Goal: Task Accomplishment & Management: Use online tool/utility

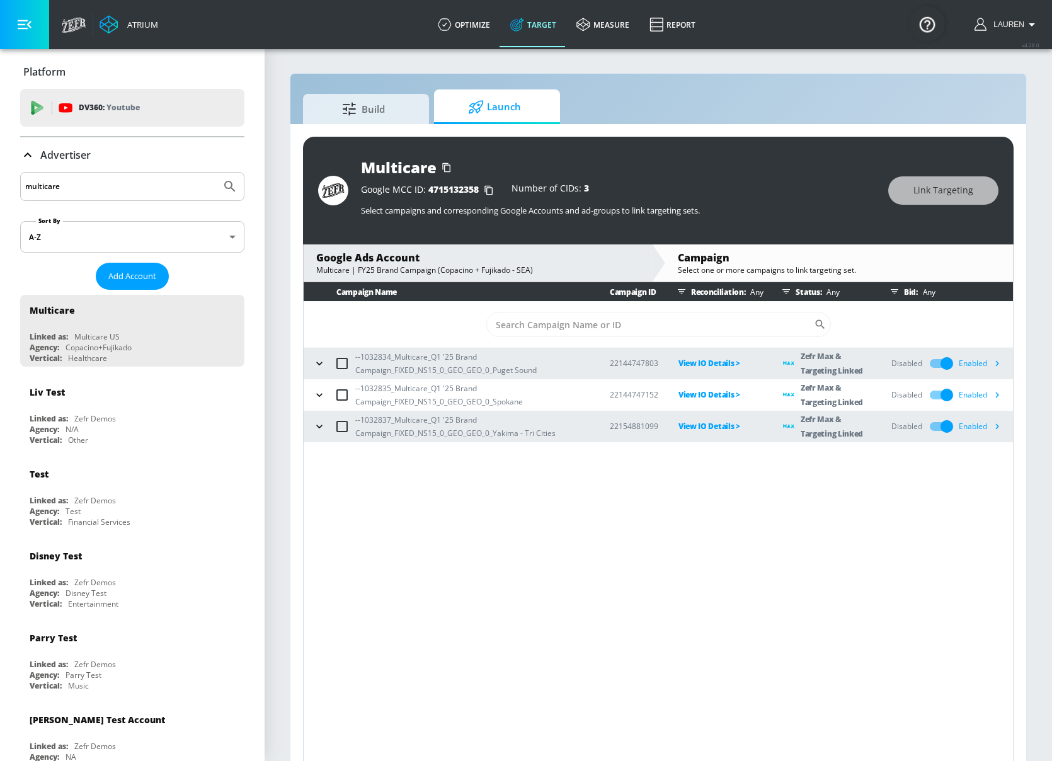
click at [105, 185] on input "multicare" at bounding box center [120, 186] width 191 height 16
click at [105, 183] on input "multicare" at bounding box center [120, 186] width 191 height 16
type input "hulu"
click at [216, 173] on button "Submit Search" at bounding box center [230, 187] width 28 height 28
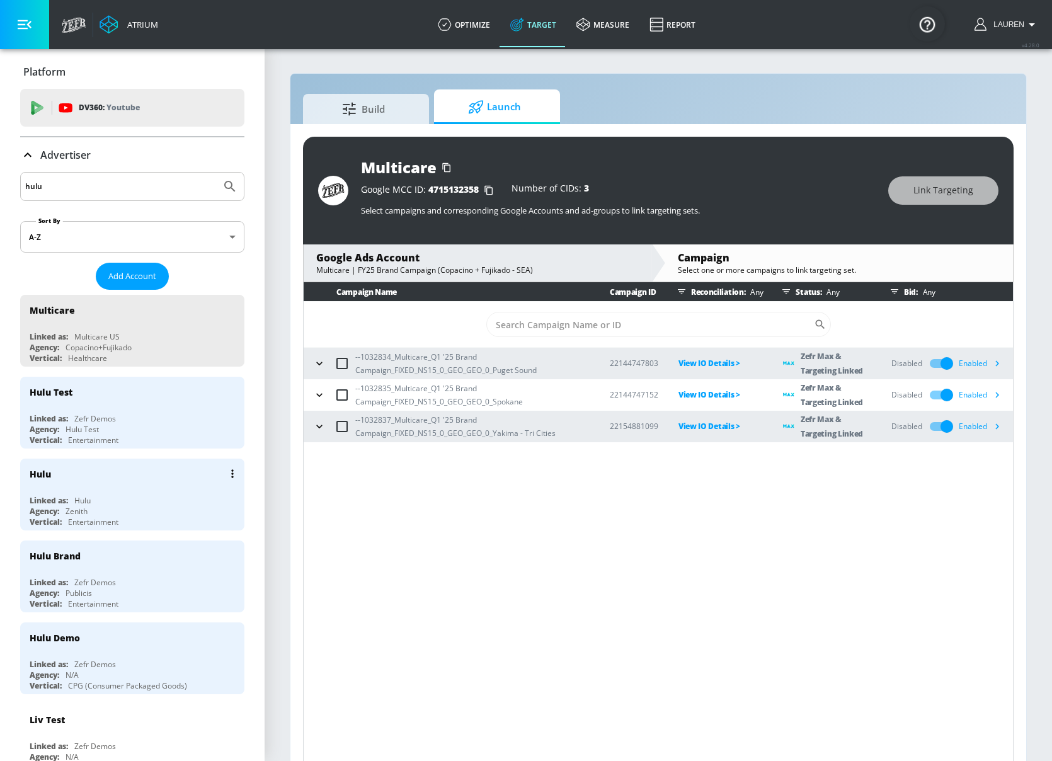
click at [151, 501] on div "Linked as: Hulu" at bounding box center [136, 500] width 212 height 11
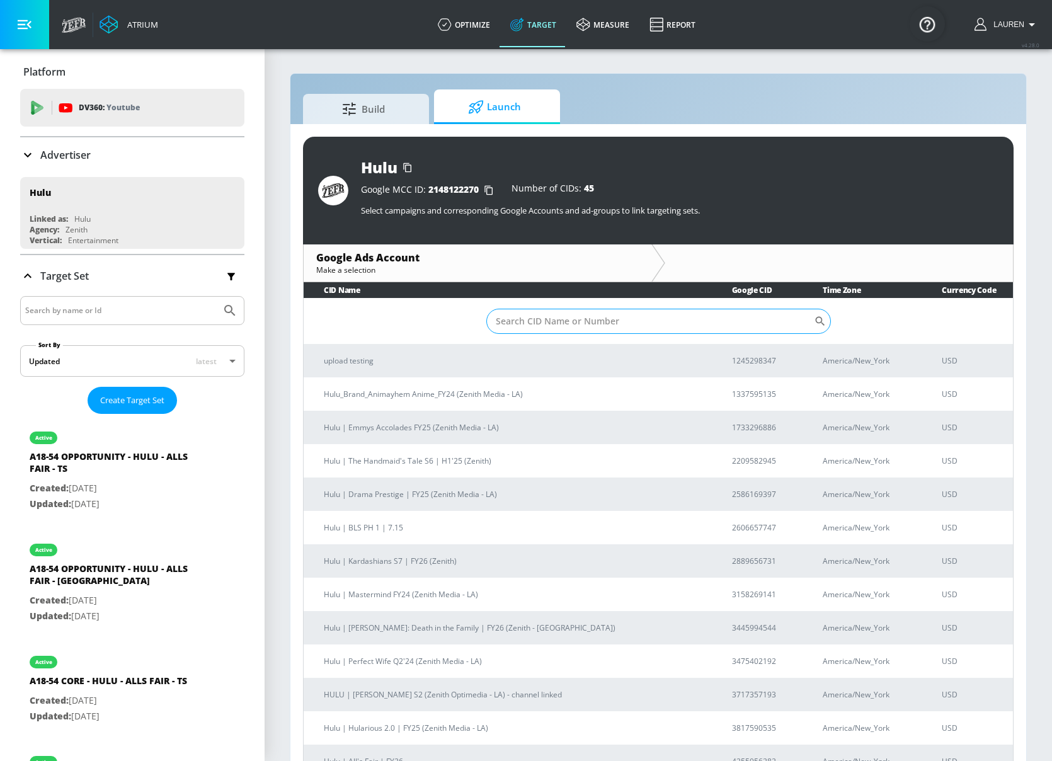
click at [576, 329] on input "Sort By" at bounding box center [650, 321] width 328 height 25
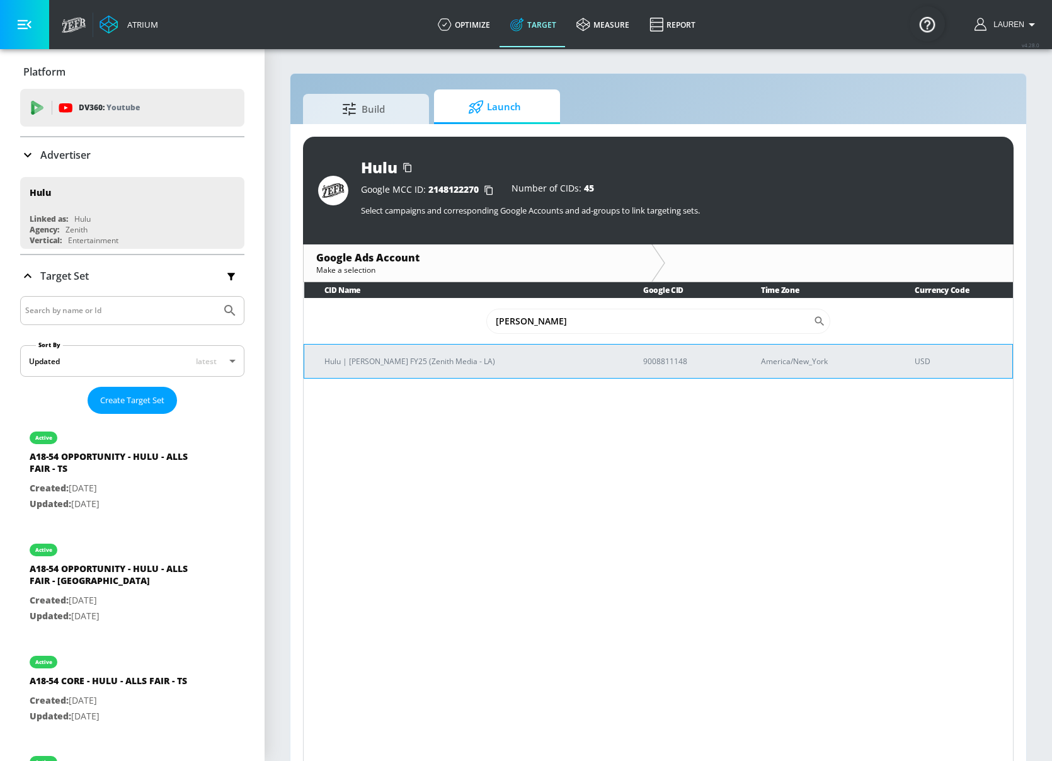
type input "chad"
click at [471, 350] on td "Hulu | Chad Powers FY25 (Zenith Media - LA)" at bounding box center [463, 361] width 319 height 34
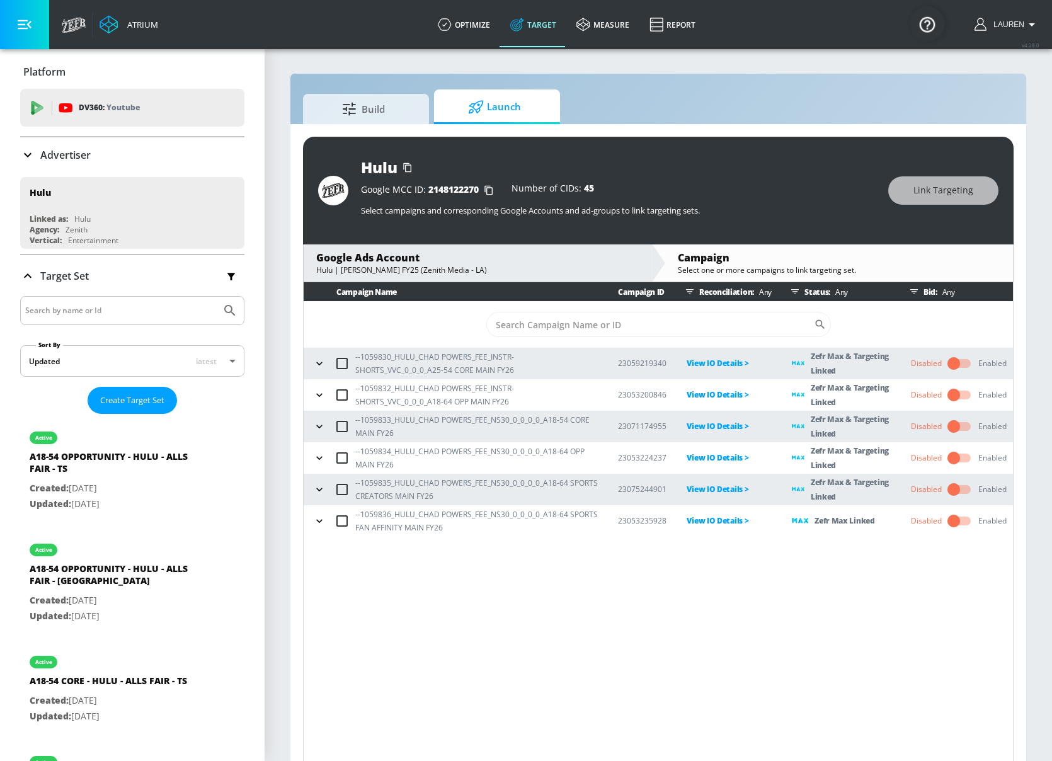
click at [319, 457] on icon "button" at bounding box center [319, 458] width 13 height 13
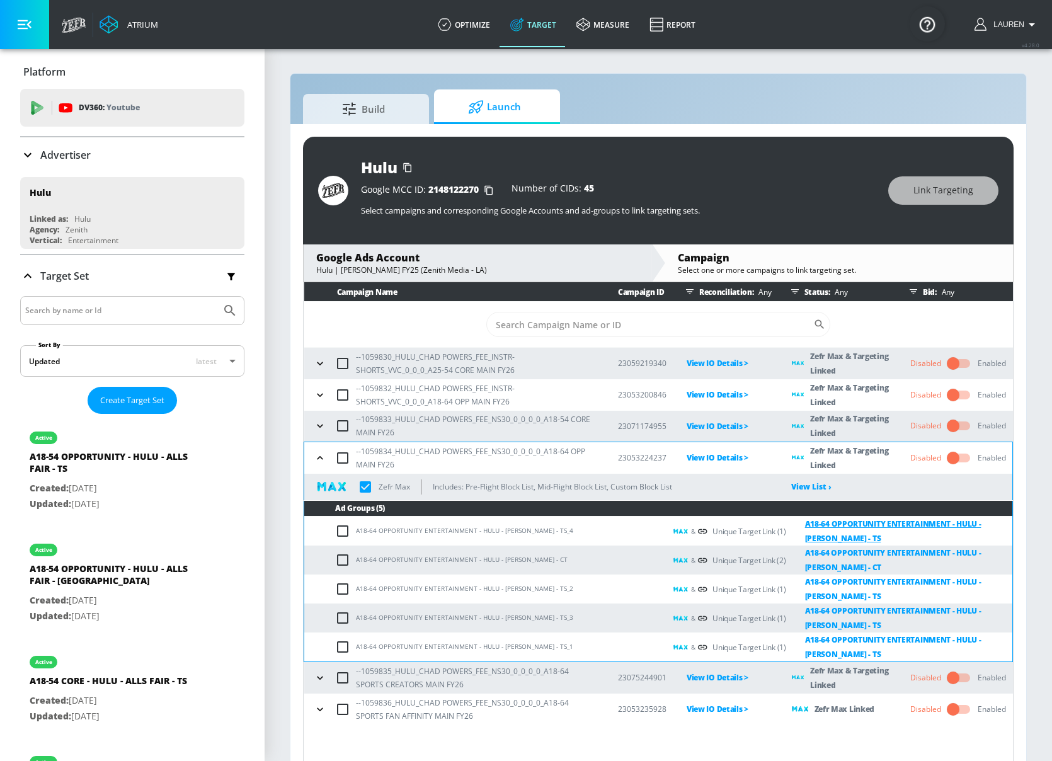
click at [891, 520] on link "A18-64 OPPORTUNITY ENTERTAINMENT - HULU - [PERSON_NAME] - TS" at bounding box center [899, 530] width 226 height 29
checkbox input "true"
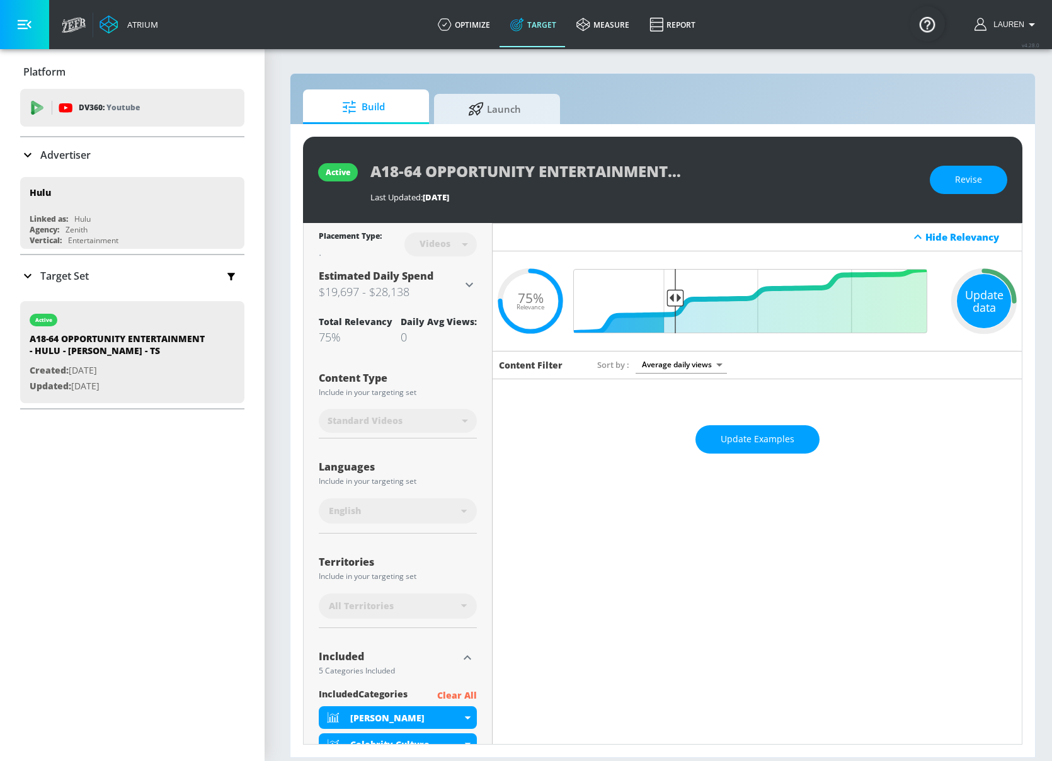
click at [983, 300] on div "Update data" at bounding box center [984, 301] width 54 height 54
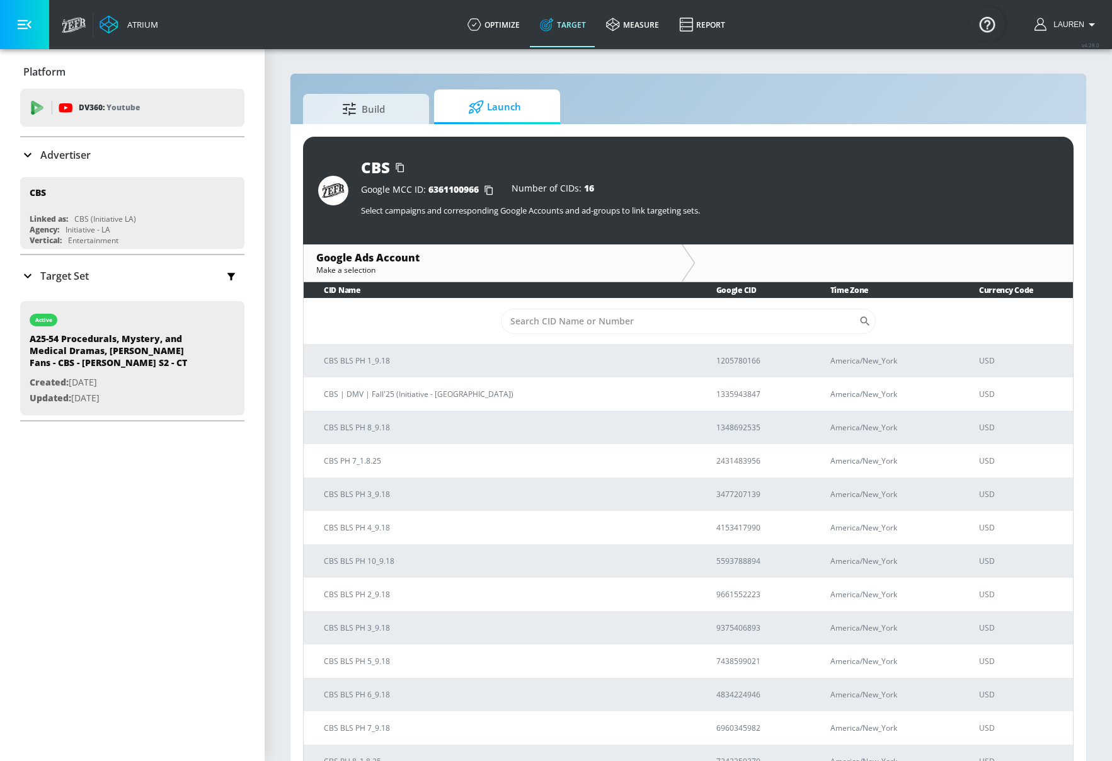
click at [77, 158] on p "Advertiser" at bounding box center [65, 155] width 50 height 14
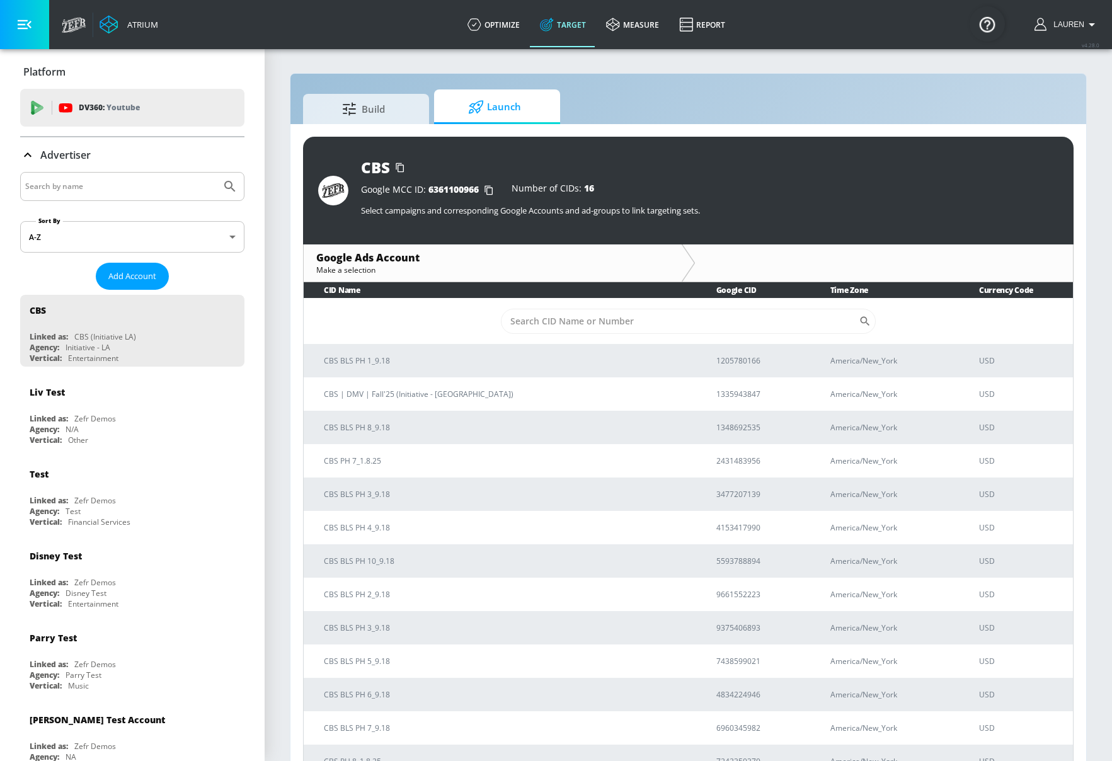
click at [106, 182] on input "Search by name" at bounding box center [120, 186] width 191 height 16
type input "visit seattle"
click at [216, 173] on button "Submit Search" at bounding box center [230, 187] width 28 height 28
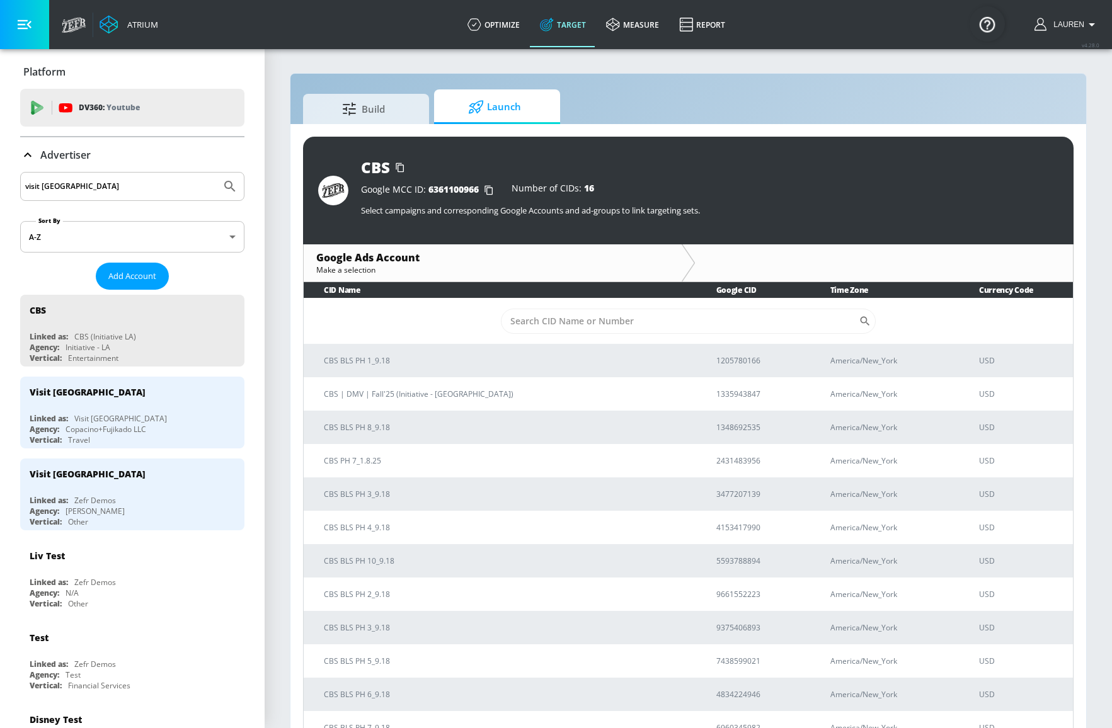
click at [156, 184] on input "visit seattle" at bounding box center [120, 186] width 191 height 16
click at [216, 173] on button "Submit Search" at bounding box center [230, 187] width 28 height 28
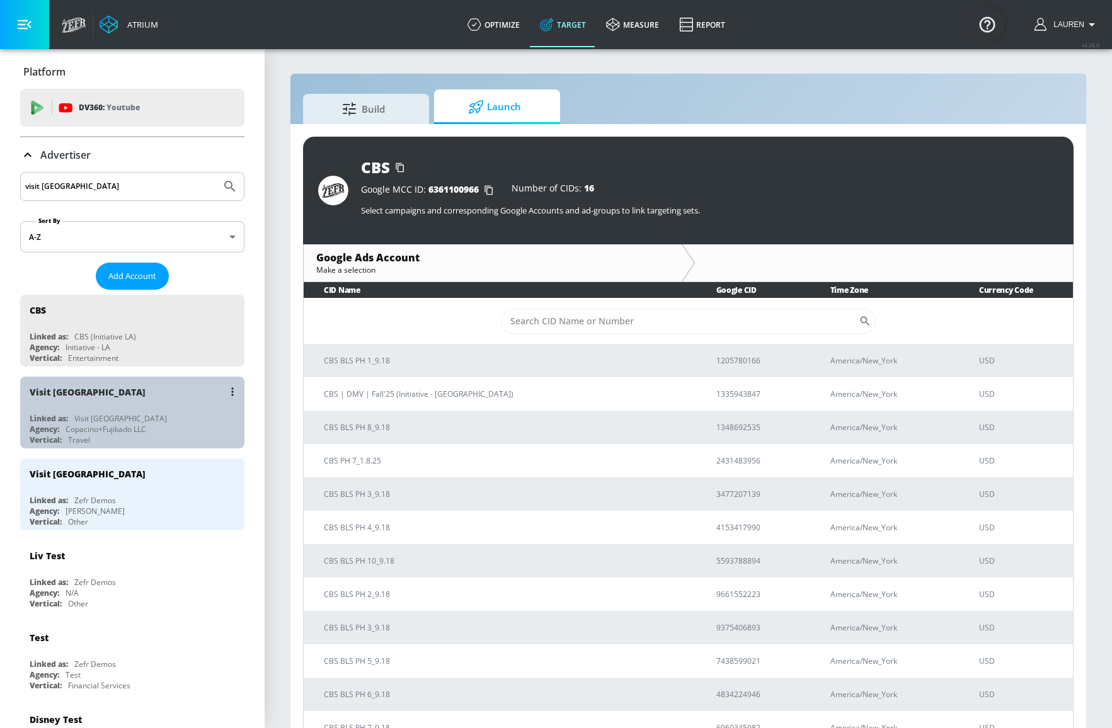
click at [172, 418] on div "Linked as: Visit Seattle" at bounding box center [136, 418] width 212 height 11
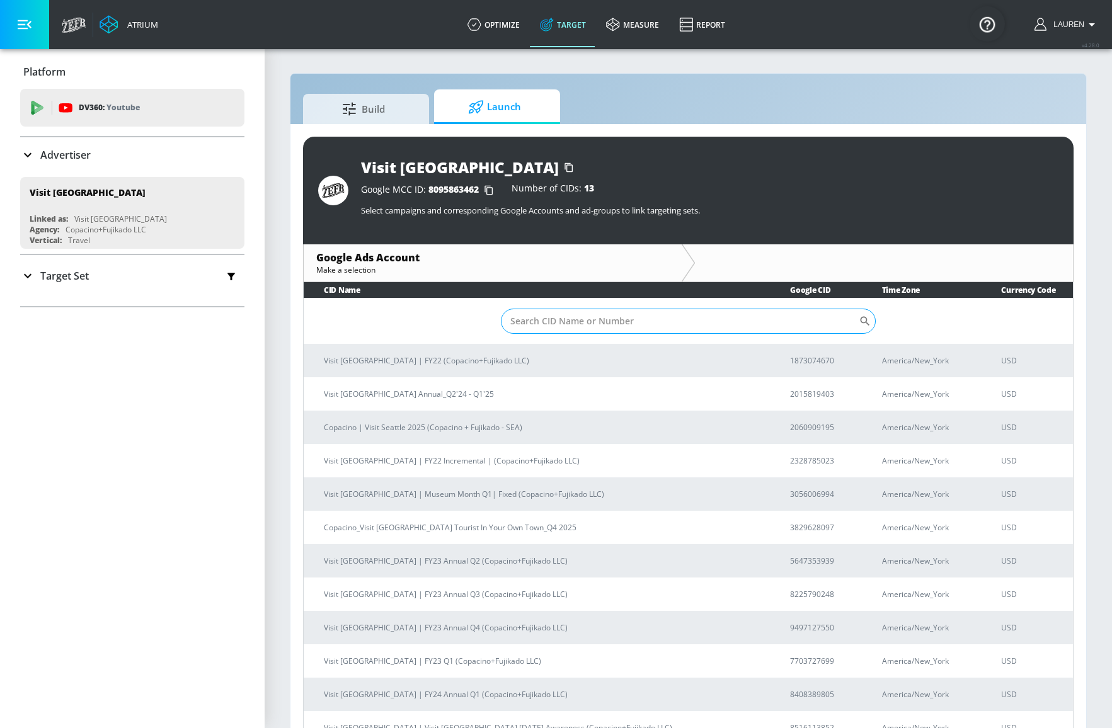
click at [542, 329] on input "Sort By" at bounding box center [680, 321] width 358 height 25
paste input "Copacino | Visit Seattle 2025 (Copacino + Fujikado - SEA)"
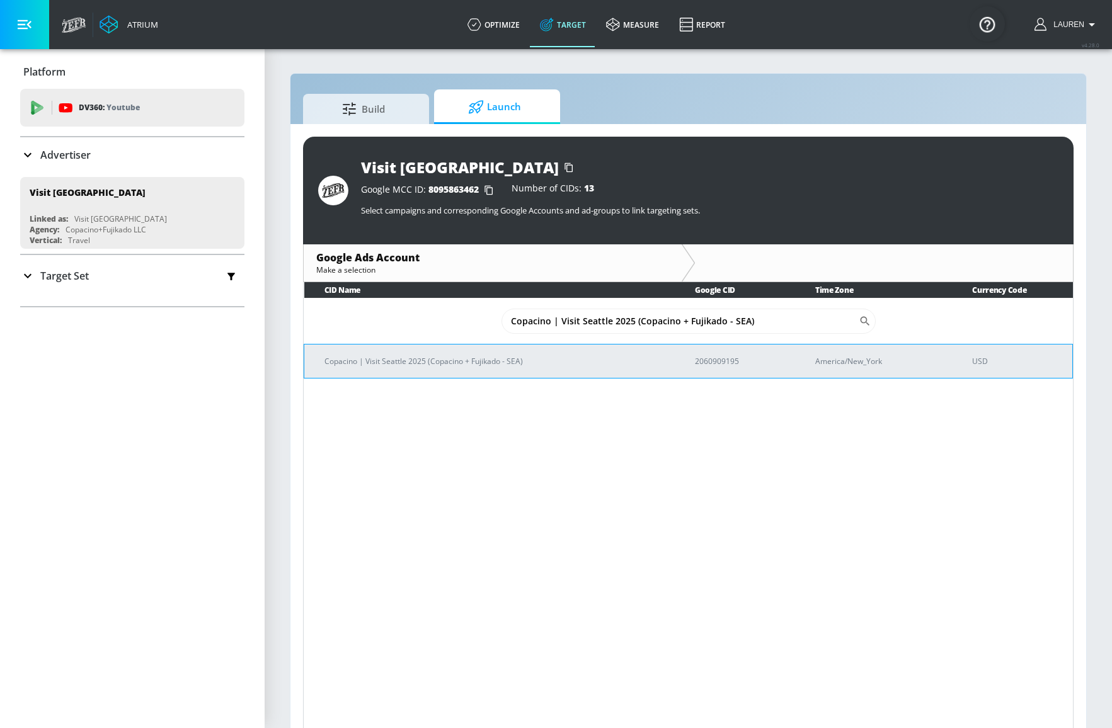
type input "Copacino | Visit Seattle 2025 (Copacino + Fujikado - SEA)"
click at [439, 363] on p "Copacino | Visit Seattle 2025 (Copacino + Fujikado - SEA)" at bounding box center [494, 361] width 340 height 13
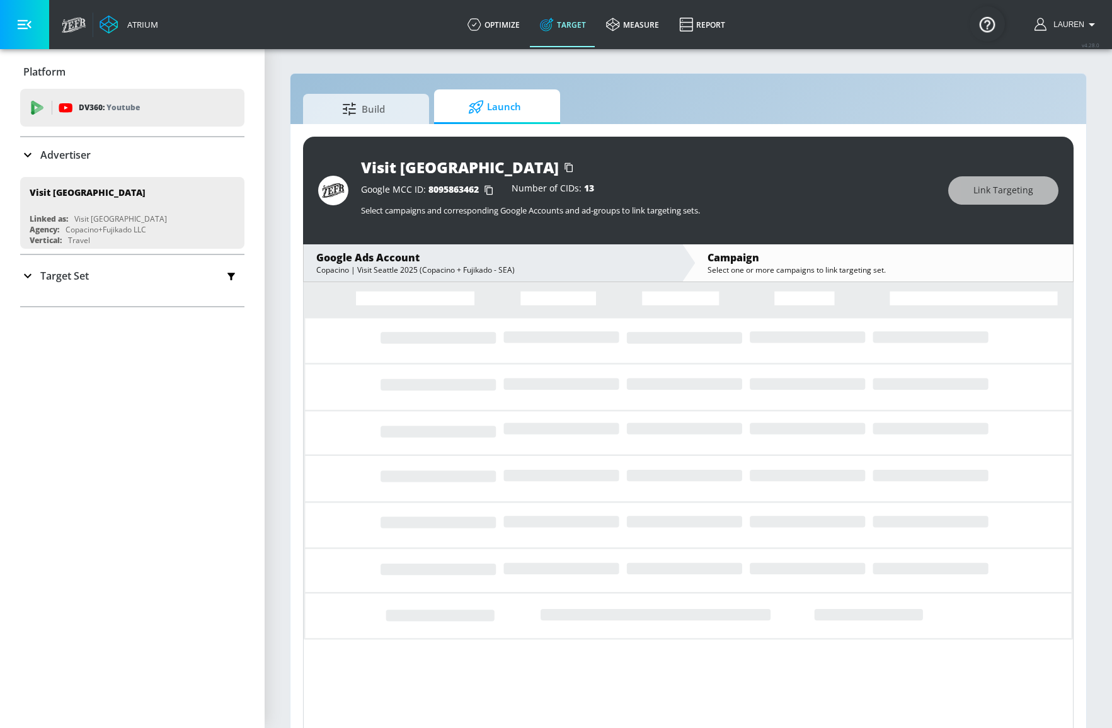
click at [28, 23] on icon "button" at bounding box center [25, 24] width 14 height 9
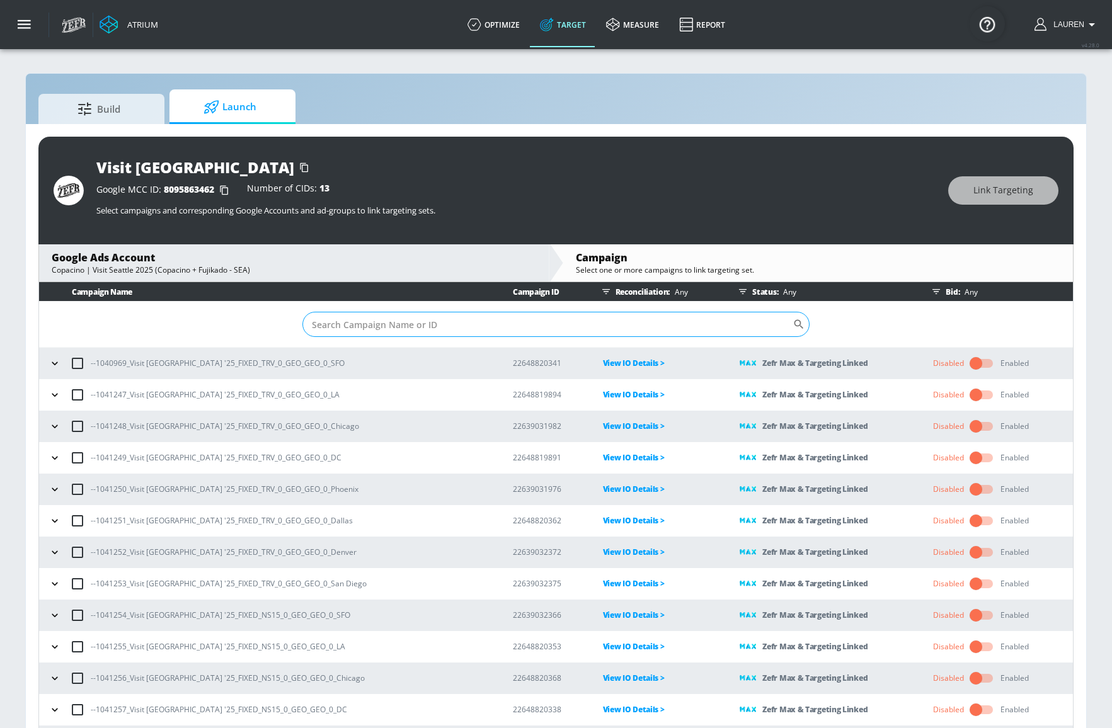
click at [573, 331] on input "Sort By" at bounding box center [547, 324] width 490 height 25
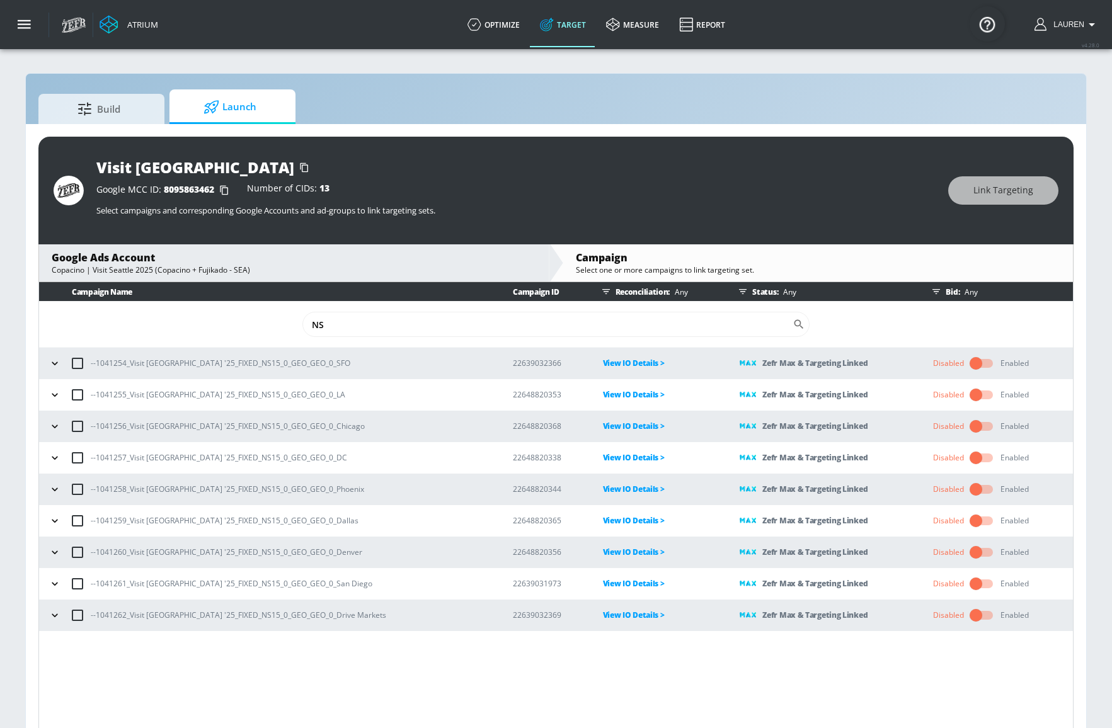
type input "NS"
click at [983, 363] on input "checkbox" at bounding box center [976, 363] width 72 height 24
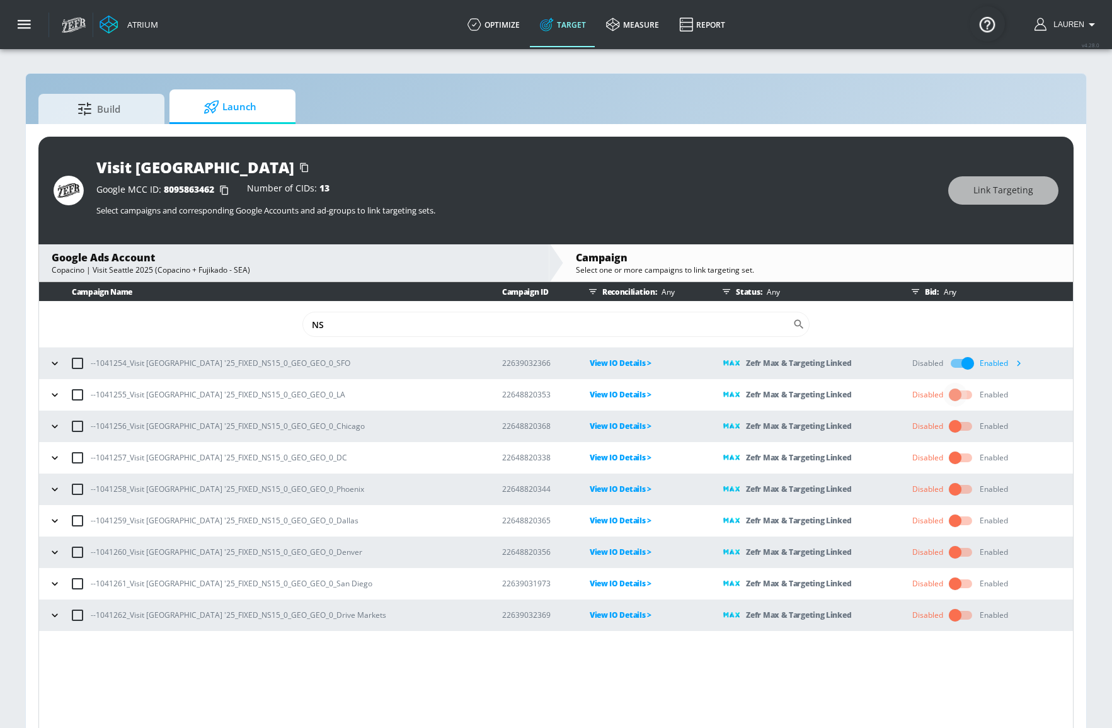
click at [960, 392] on input "checkbox" at bounding box center [955, 395] width 72 height 24
click at [954, 426] on input "checkbox" at bounding box center [955, 426] width 72 height 24
click at [960, 459] on input "checkbox" at bounding box center [955, 458] width 72 height 24
click at [952, 484] on input "checkbox" at bounding box center [955, 489] width 72 height 24
click at [957, 521] on input "checkbox" at bounding box center [955, 521] width 72 height 24
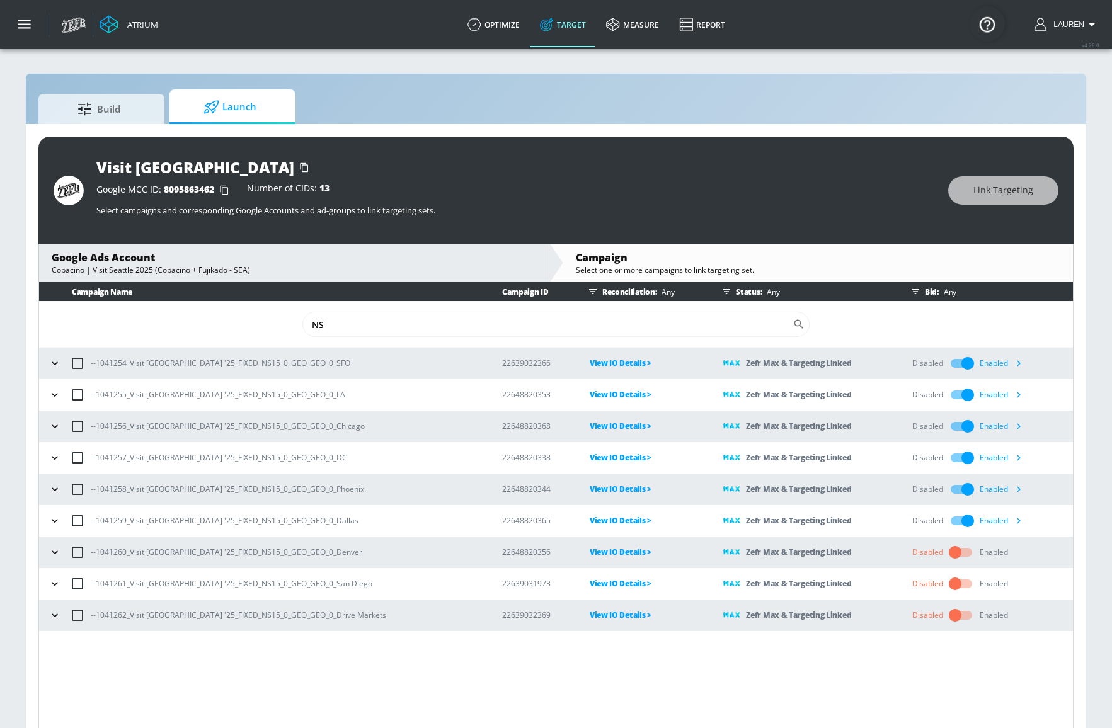
click at [955, 555] on input "checkbox" at bounding box center [955, 552] width 72 height 24
click at [967, 588] on input "checkbox" at bounding box center [955, 584] width 72 height 24
click at [959, 617] on input "checkbox" at bounding box center [955, 615] width 72 height 24
